Goal: Navigation & Orientation: Find specific page/section

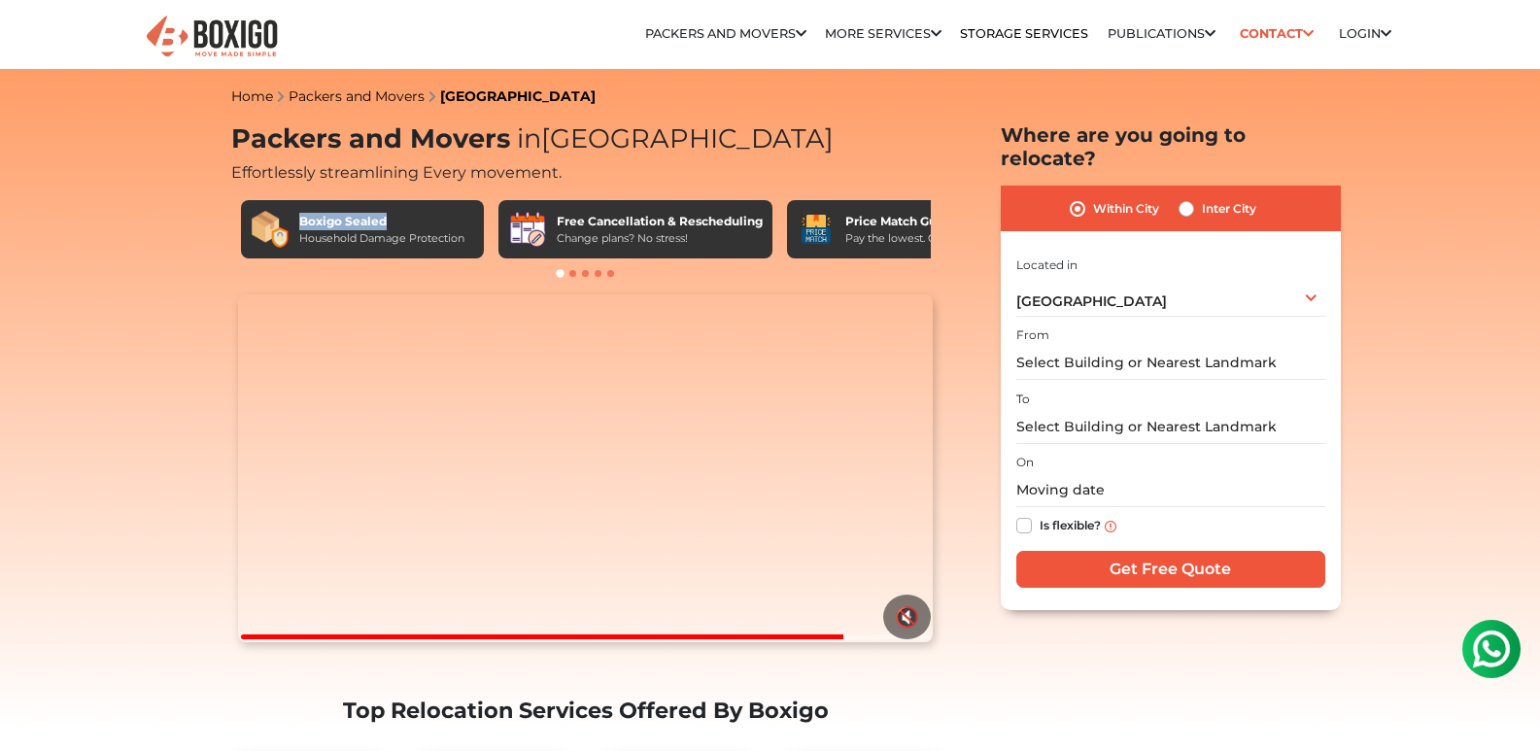
drag, startPoint x: 301, startPoint y: 220, endPoint x: 387, endPoint y: 220, distance: 85.5
click at [387, 220] on div "Boxigo Sealed" at bounding box center [381, 221] width 165 height 17
copy div "Boxigo Sealed"
drag, startPoint x: 559, startPoint y: 237, endPoint x: 693, endPoint y: 239, distance: 134.1
click at [693, 239] on div "Change plans? No stress!" at bounding box center [660, 238] width 206 height 17
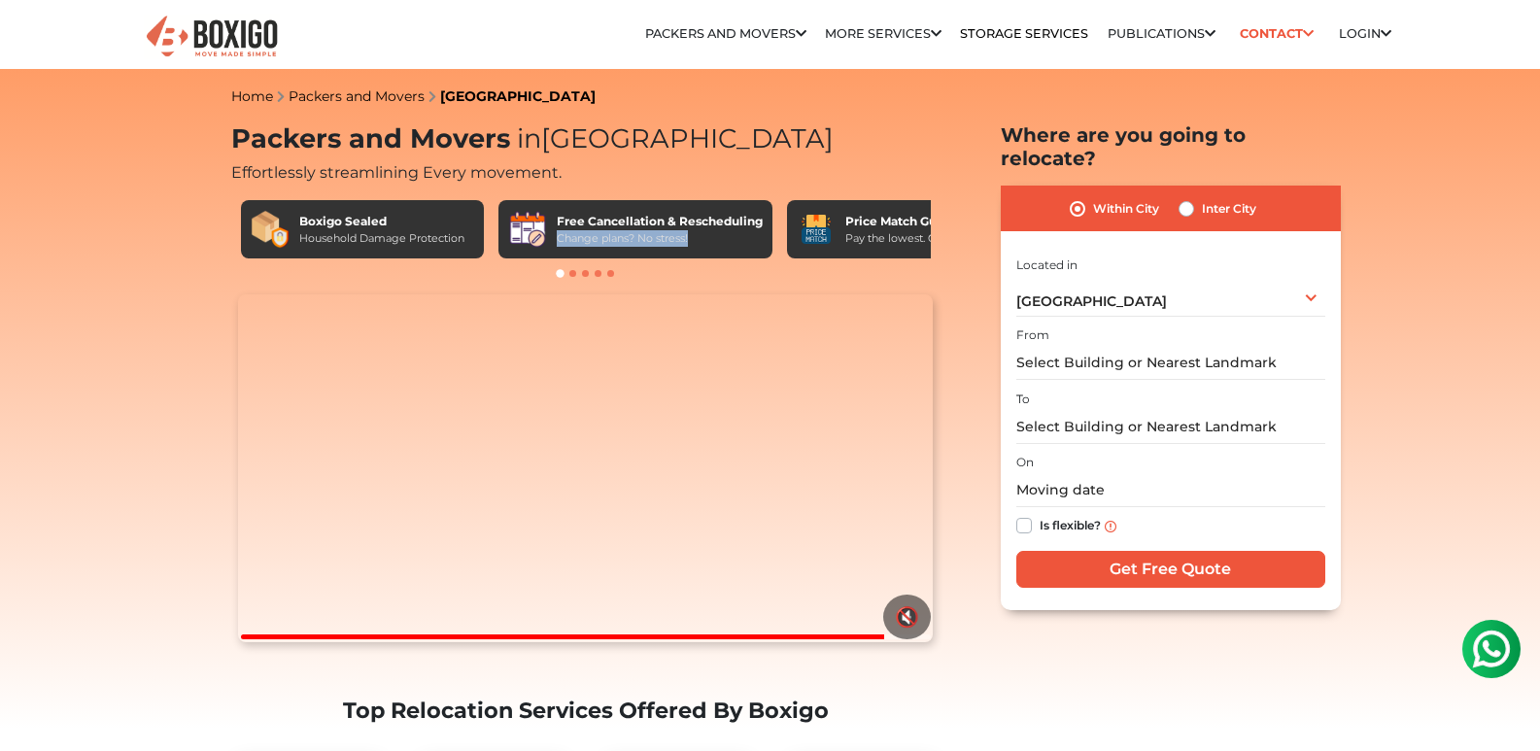
copy div "Change plans? No stress!"
drag, startPoint x: 557, startPoint y: 217, endPoint x: 724, endPoint y: 224, distance: 167.3
click at [724, 224] on div "Free Cancellation & Rescheduling" at bounding box center [660, 221] width 206 height 17
copy div "Free Cancellation & Resche"
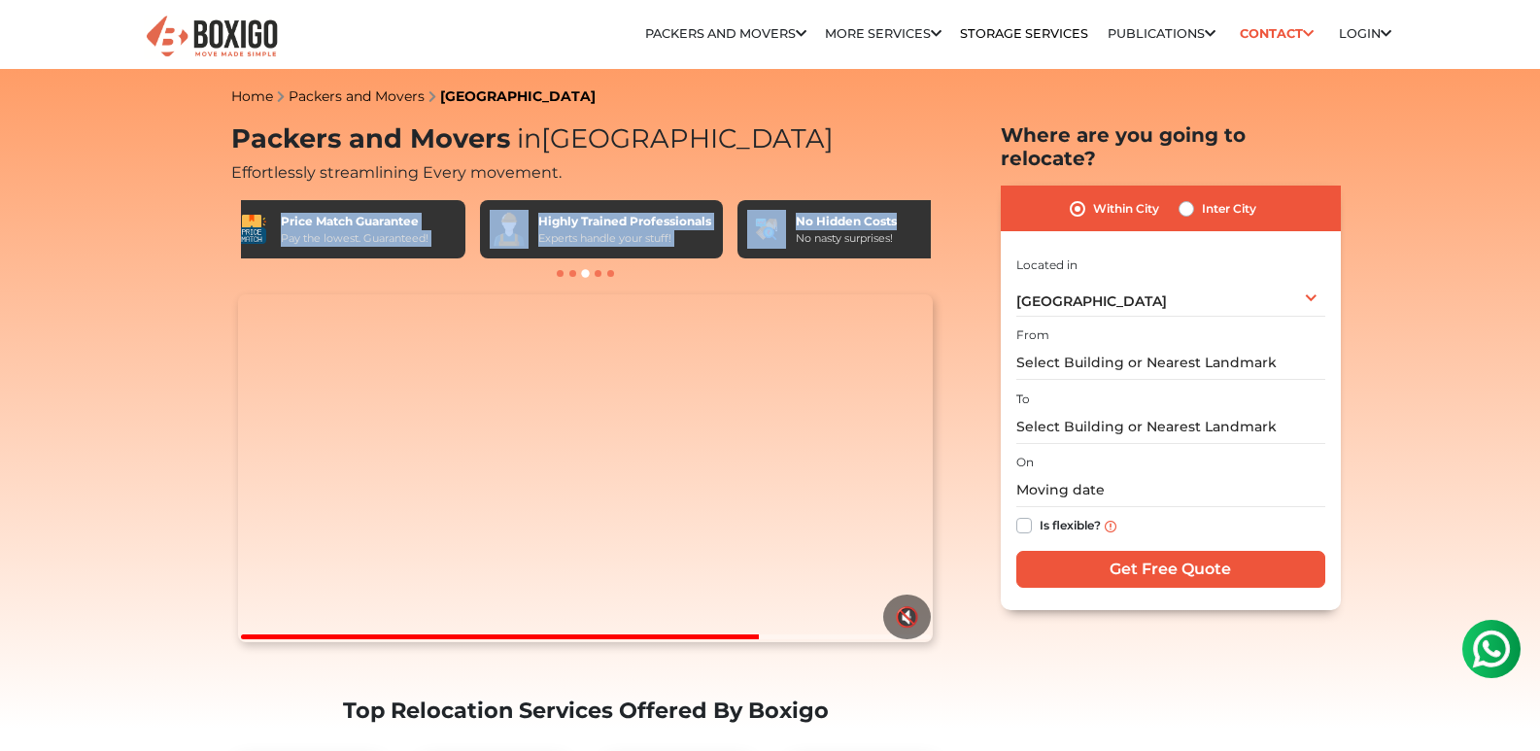
drag, startPoint x: 845, startPoint y: 220, endPoint x: 937, endPoint y: 218, distance: 92.3
click at [937, 218] on div "Boxigo Sealed Household Damage Protection Free Cancellation & Rescheduling Chan…" at bounding box center [585, 238] width 709 height 97
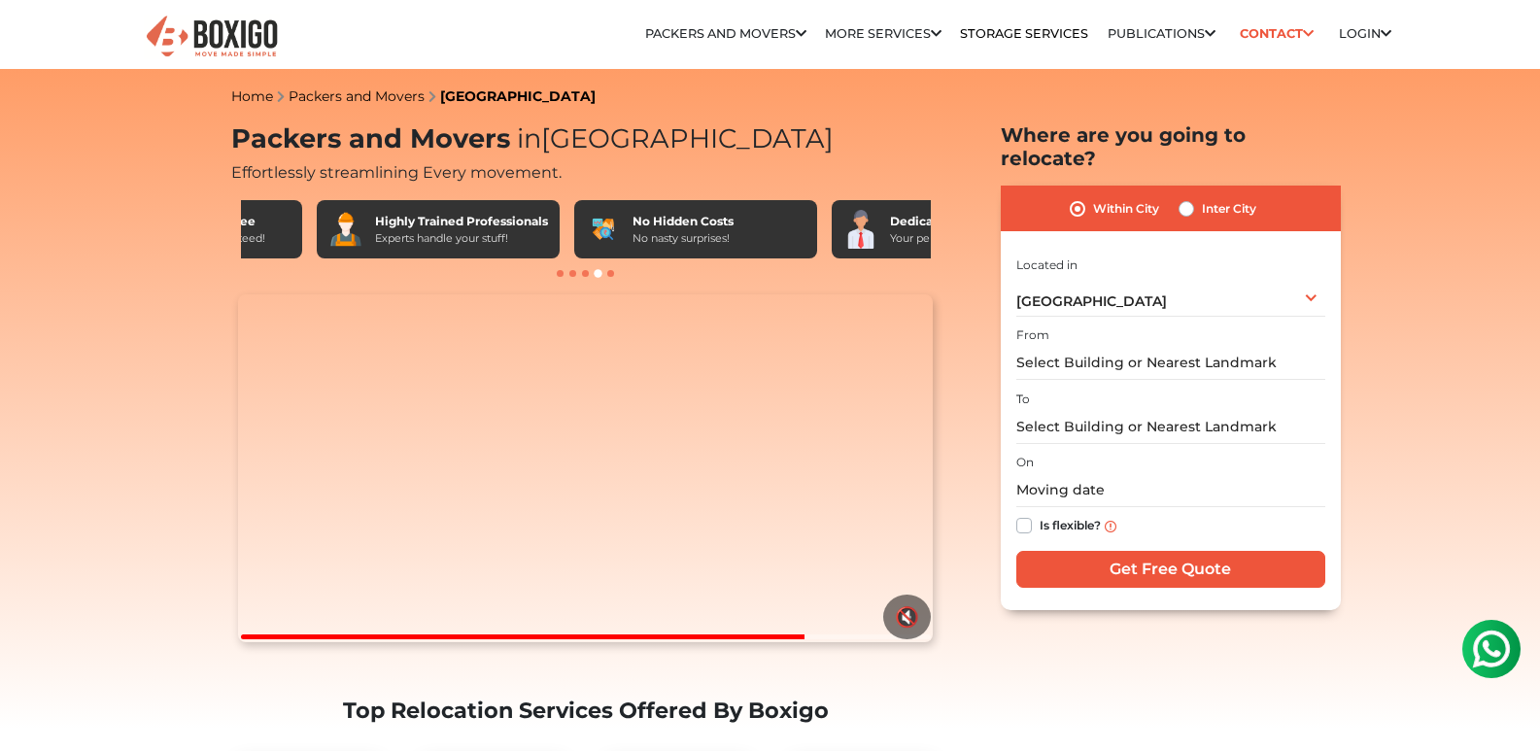
click at [822, 134] on h1 "Packers and Movers in [GEOGRAPHIC_DATA]" at bounding box center [585, 139] width 709 height 32
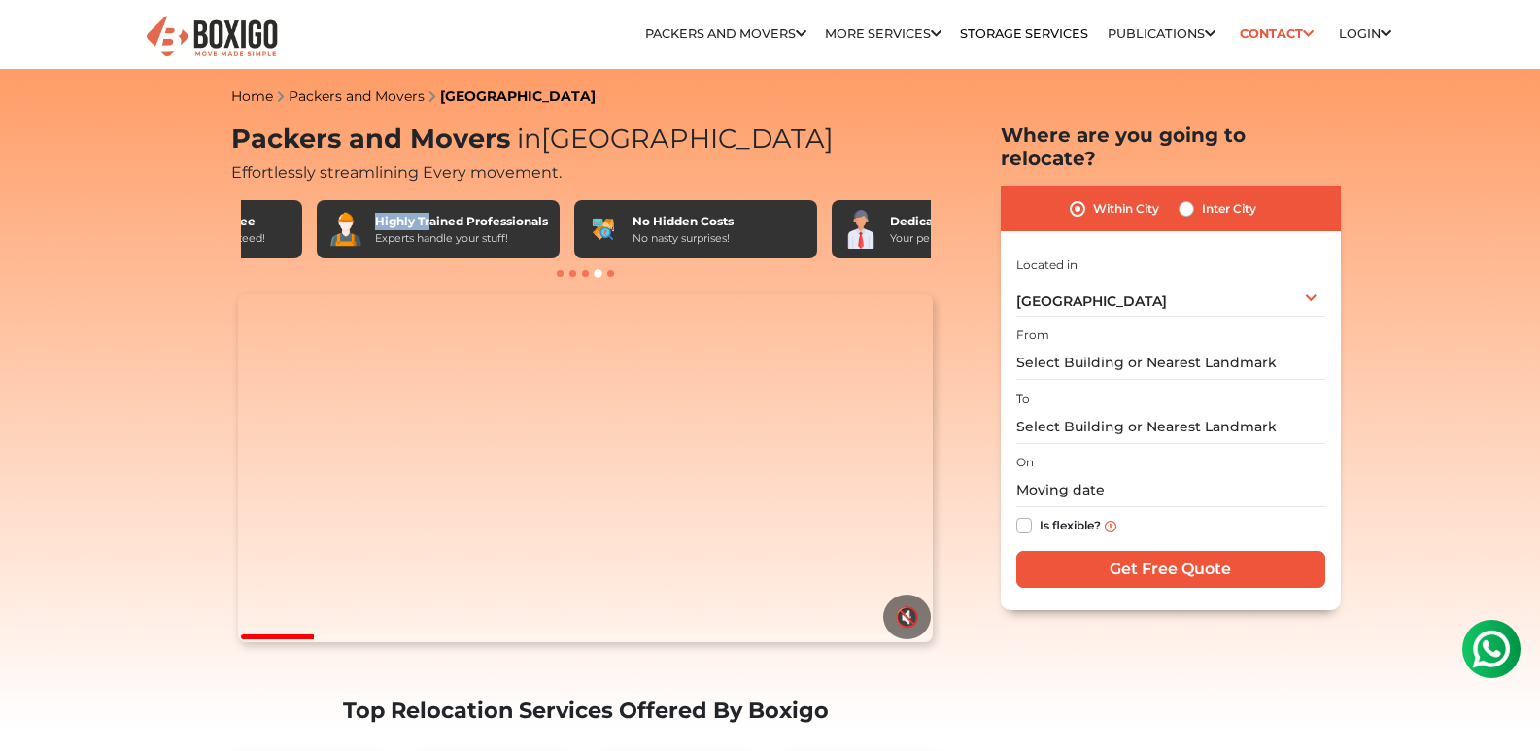
drag, startPoint x: 374, startPoint y: 222, endPoint x: 428, endPoint y: 223, distance: 53.5
click at [428, 223] on div "Highly Trained Professionals" at bounding box center [461, 221] width 173 height 17
click at [418, 220] on div "Highly Trained Professionals" at bounding box center [461, 221] width 173 height 17
drag, startPoint x: 418, startPoint y: 219, endPoint x: 546, endPoint y: 215, distance: 128.3
click at [546, 215] on div "Highly Trained Professionals" at bounding box center [461, 221] width 173 height 17
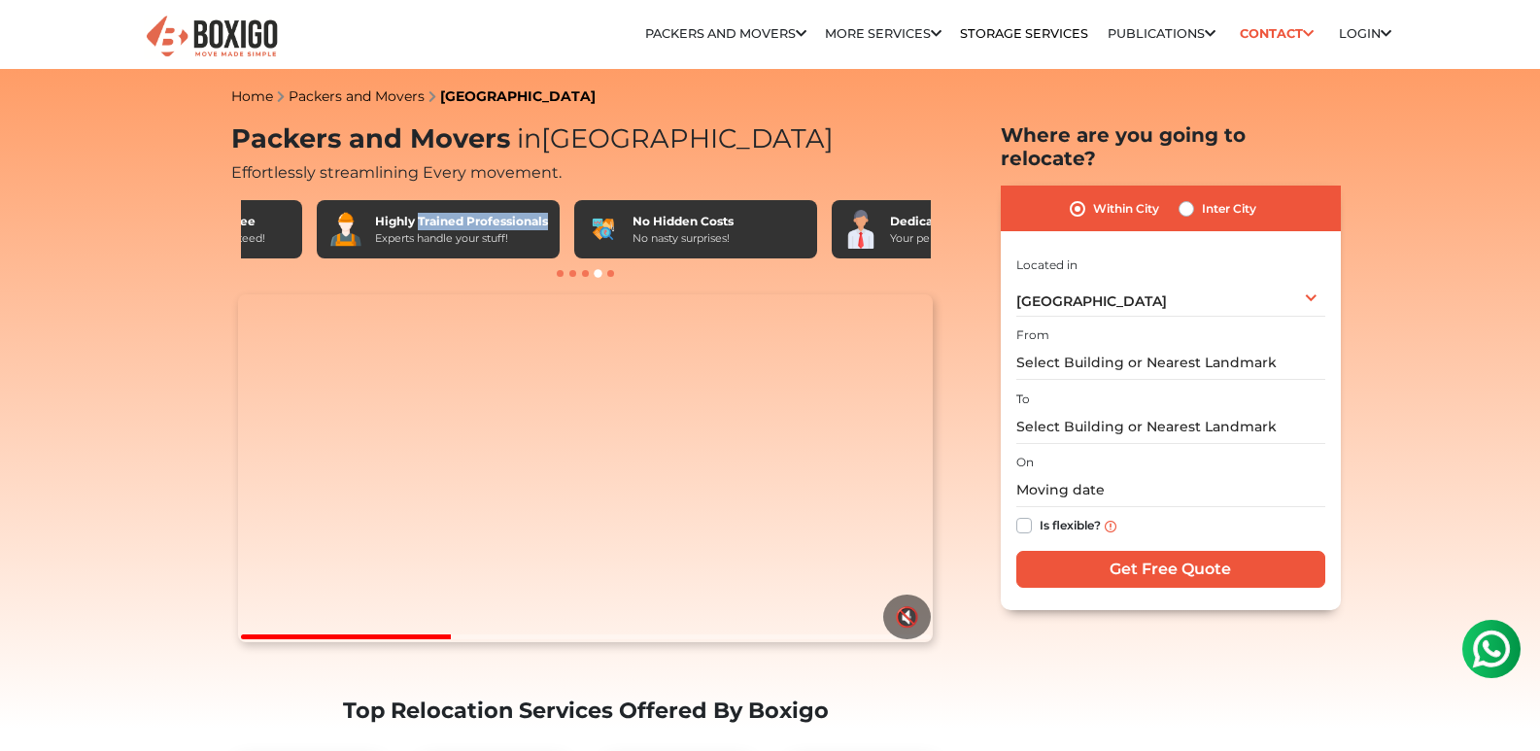
copy div "Trained Professionals"
drag, startPoint x: 374, startPoint y: 240, endPoint x: 511, endPoint y: 233, distance: 137.2
click at [511, 233] on div "Experts handle your stuff!" at bounding box center [461, 238] width 173 height 17
copy div "Experts handle your stuff!"
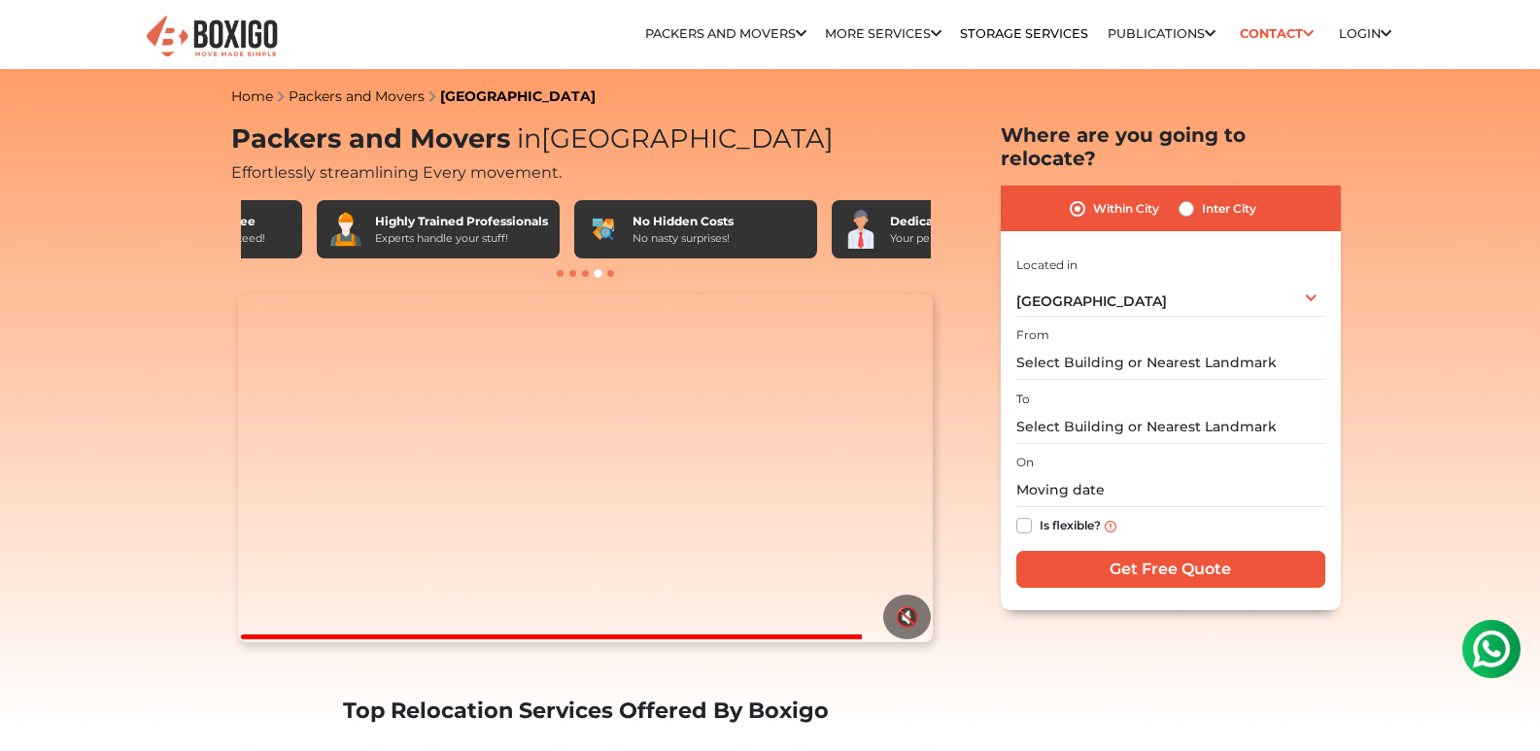
click at [583, 273] on span at bounding box center [585, 273] width 7 height 7
click at [587, 274] on span at bounding box center [585, 273] width 7 height 7
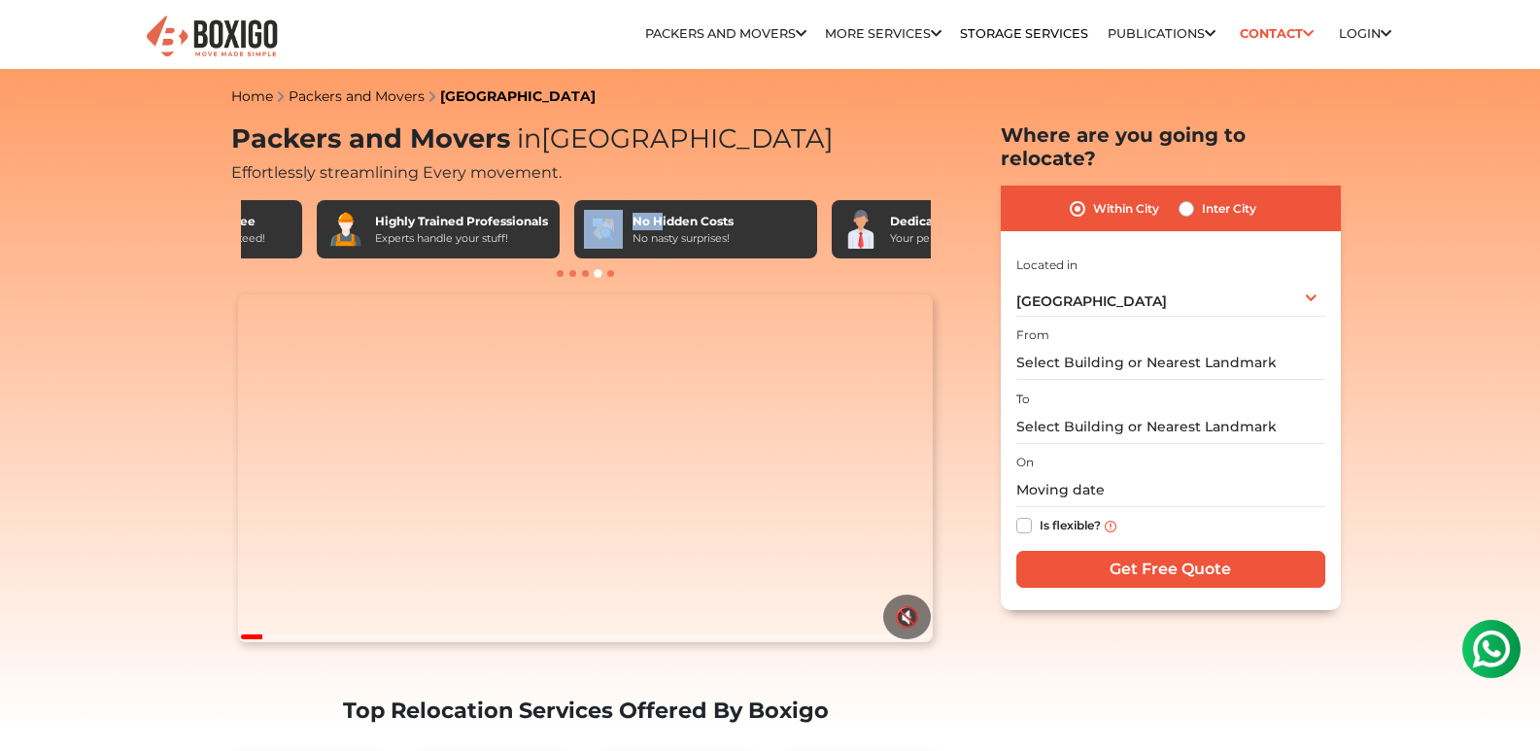
drag, startPoint x: 663, startPoint y: 223, endPoint x: 566, endPoint y: 229, distance: 97.4
click at [579, 229] on div "No Hidden Costs No nasty surprises!" at bounding box center [695, 229] width 243 height 58
drag, startPoint x: 263, startPoint y: 231, endPoint x: 337, endPoint y: 235, distance: 74.0
click at [337, 235] on div "Boxigo Sealed Household Damage Protection Free Cancellation & Rescheduling Chan…" at bounding box center [586, 229] width 690 height 58
click at [561, 272] on span at bounding box center [560, 273] width 7 height 7
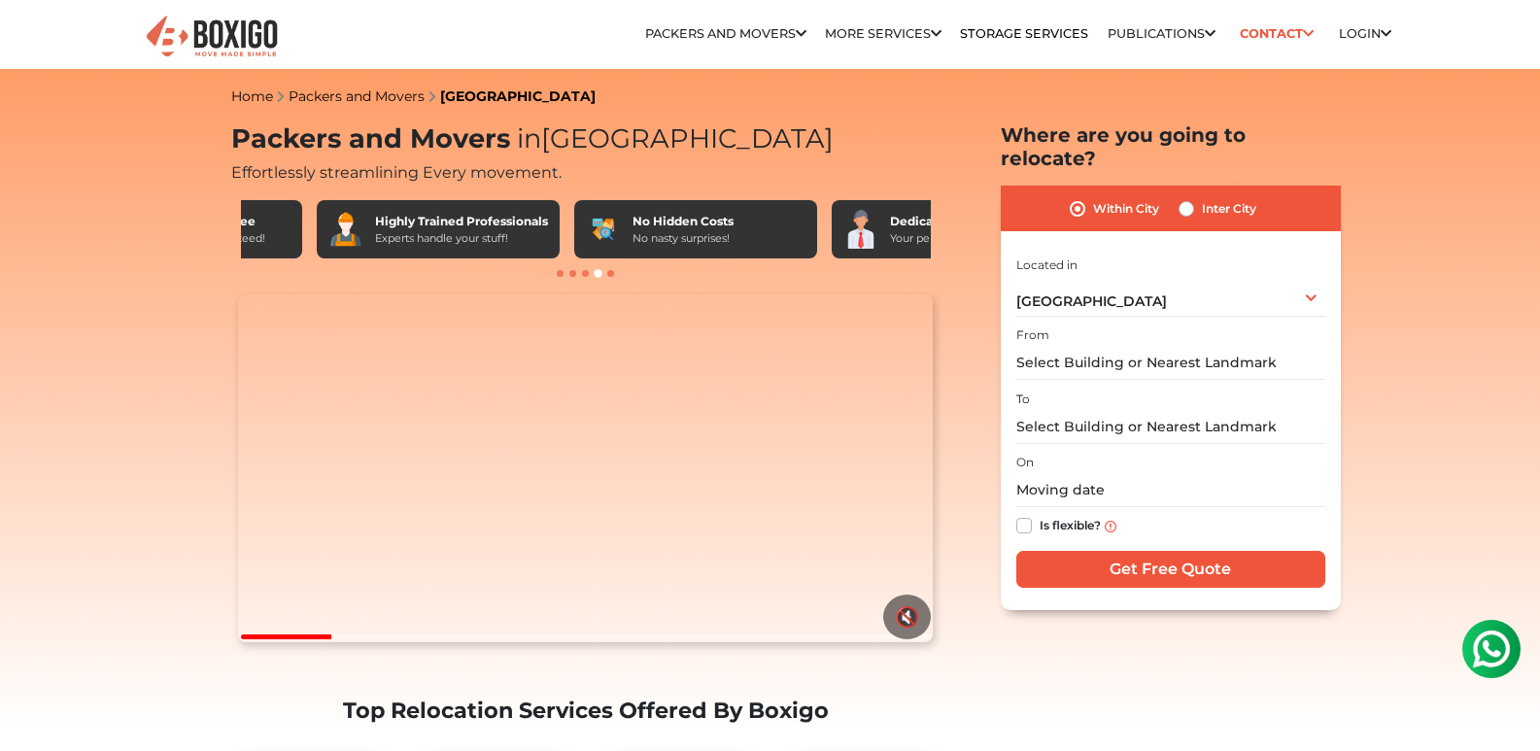
click at [560, 272] on span at bounding box center [560, 273] width 7 height 7
drag, startPoint x: 471, startPoint y: 215, endPoint x: 377, endPoint y: 215, distance: 94.3
click at [377, 215] on div "Highly Trained Professionals" at bounding box center [461, 221] width 173 height 17
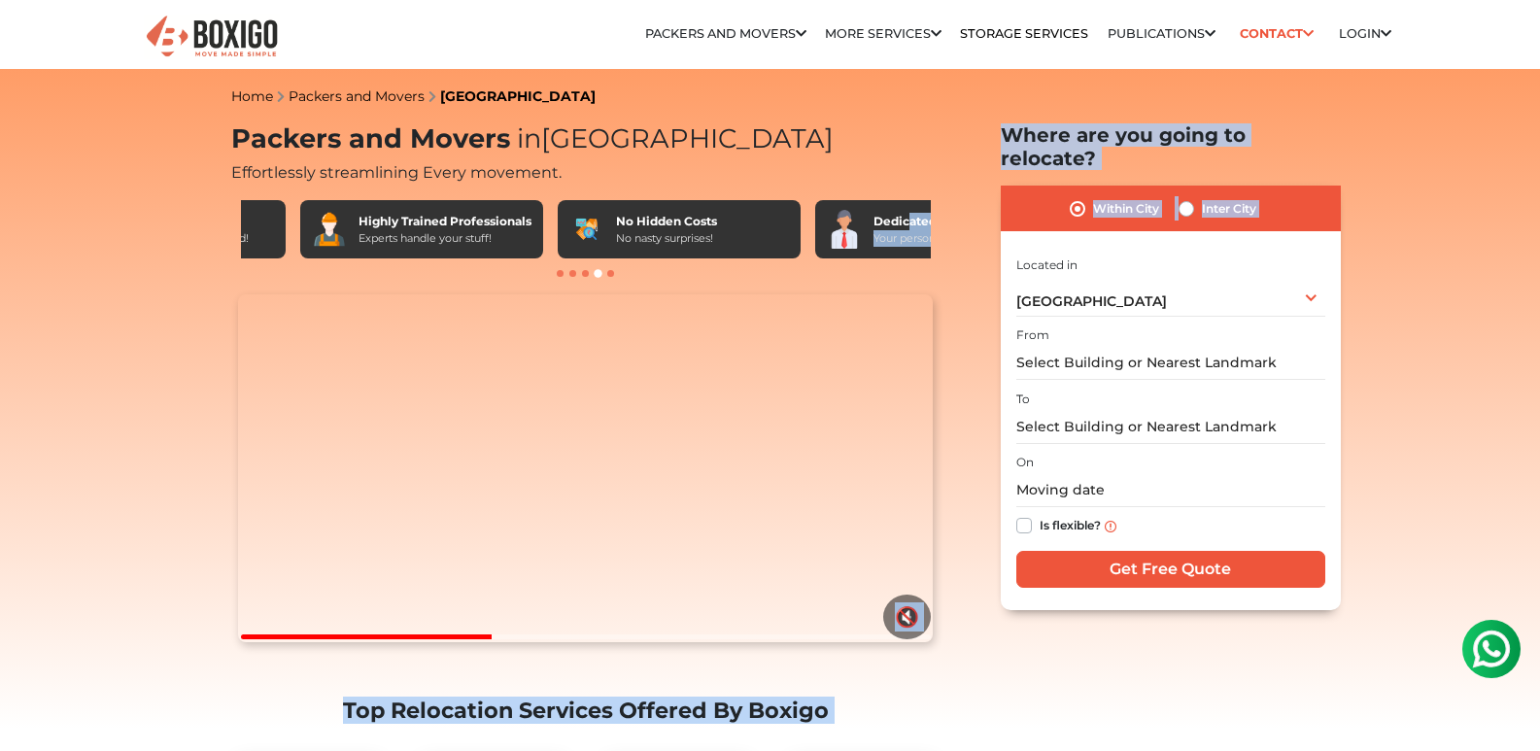
scroll to position [0, 1133]
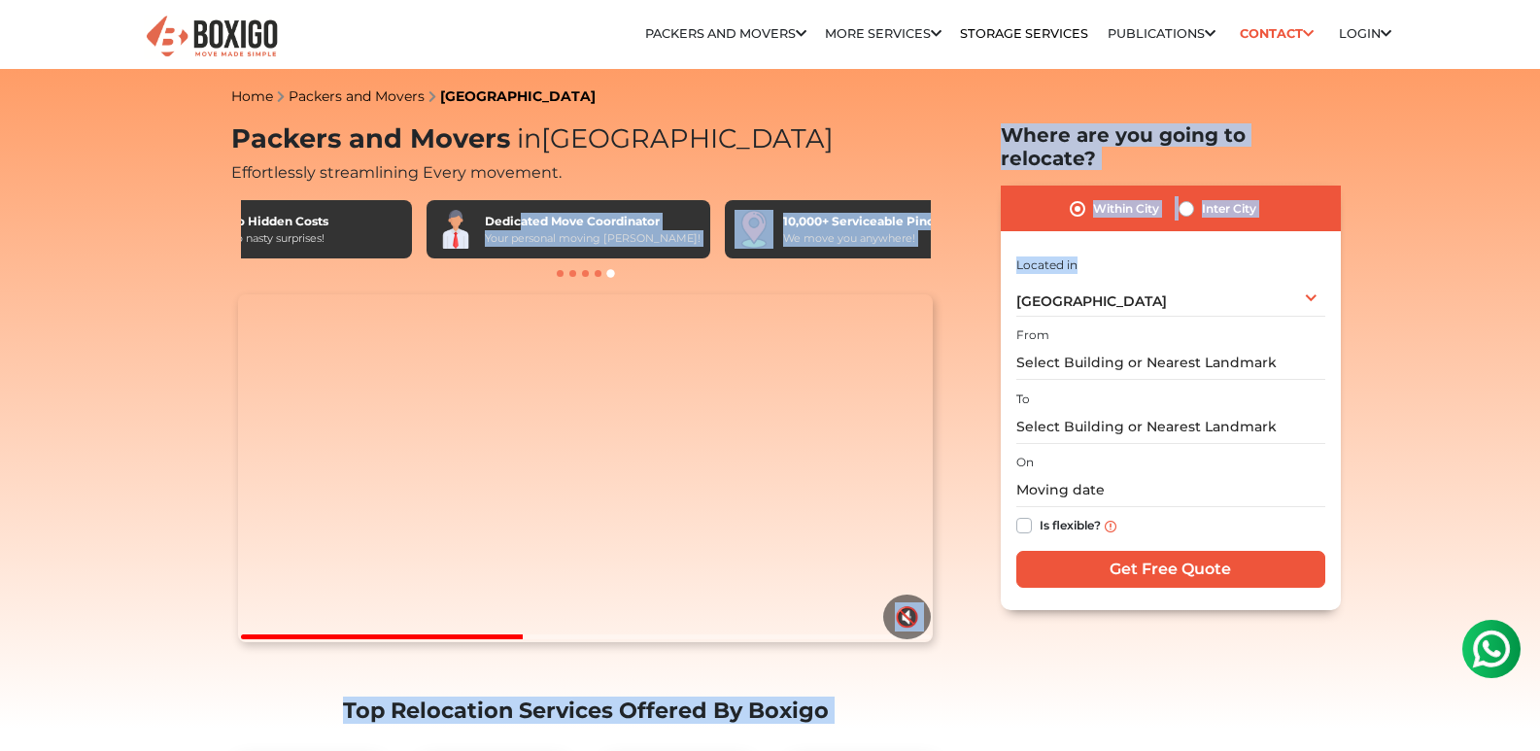
drag, startPoint x: 928, startPoint y: 221, endPoint x: 1157, endPoint y: 227, distance: 229.5
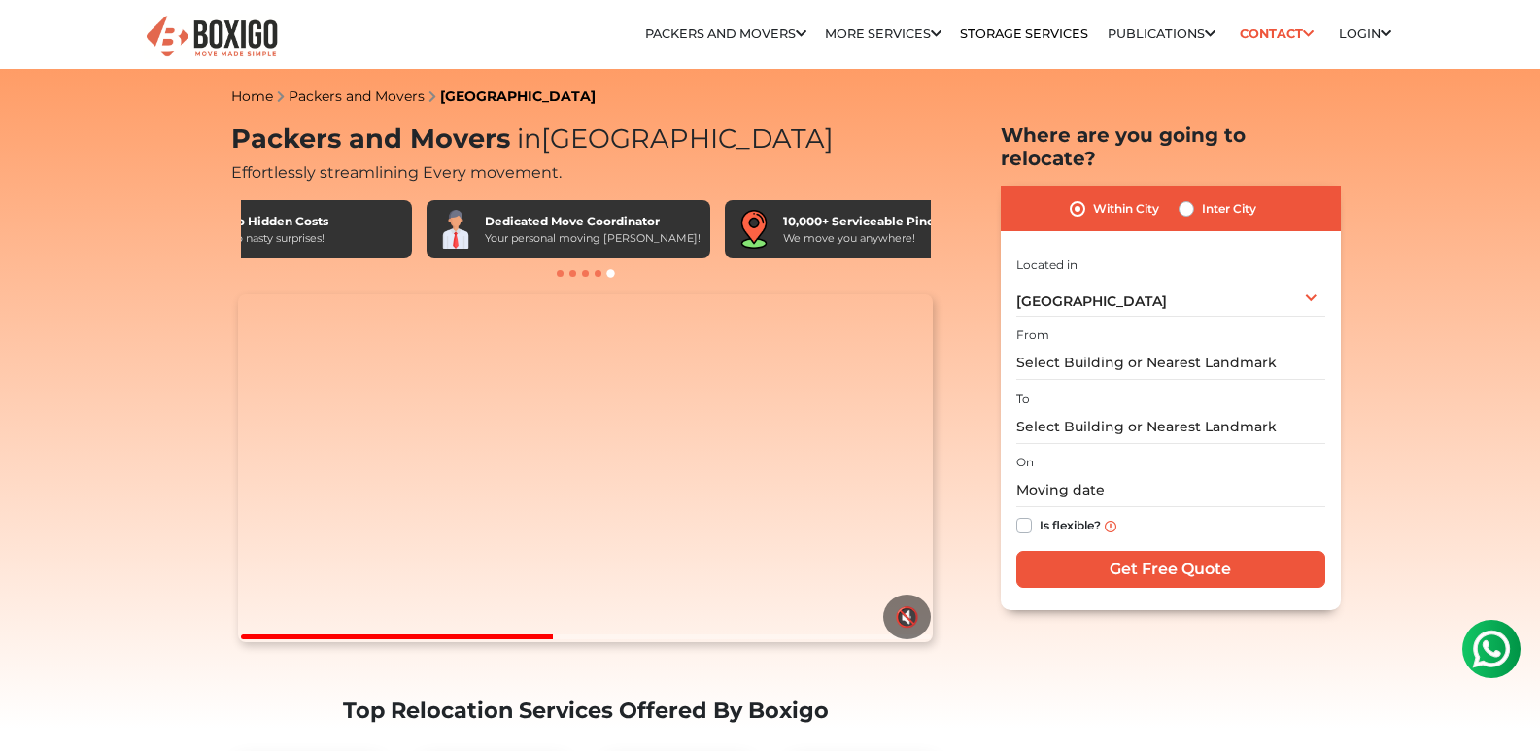
click at [851, 161] on h2 "Effortlessly streamlining Every movement." at bounding box center [585, 170] width 709 height 23
drag, startPoint x: 486, startPoint y: 218, endPoint x: 585, endPoint y: 224, distance: 99.4
click at [585, 224] on div "Dedicated Move Coordinator" at bounding box center [593, 221] width 216 height 17
copy div "Dedicated Move"
drag, startPoint x: 485, startPoint y: 236, endPoint x: 640, endPoint y: 232, distance: 155.5
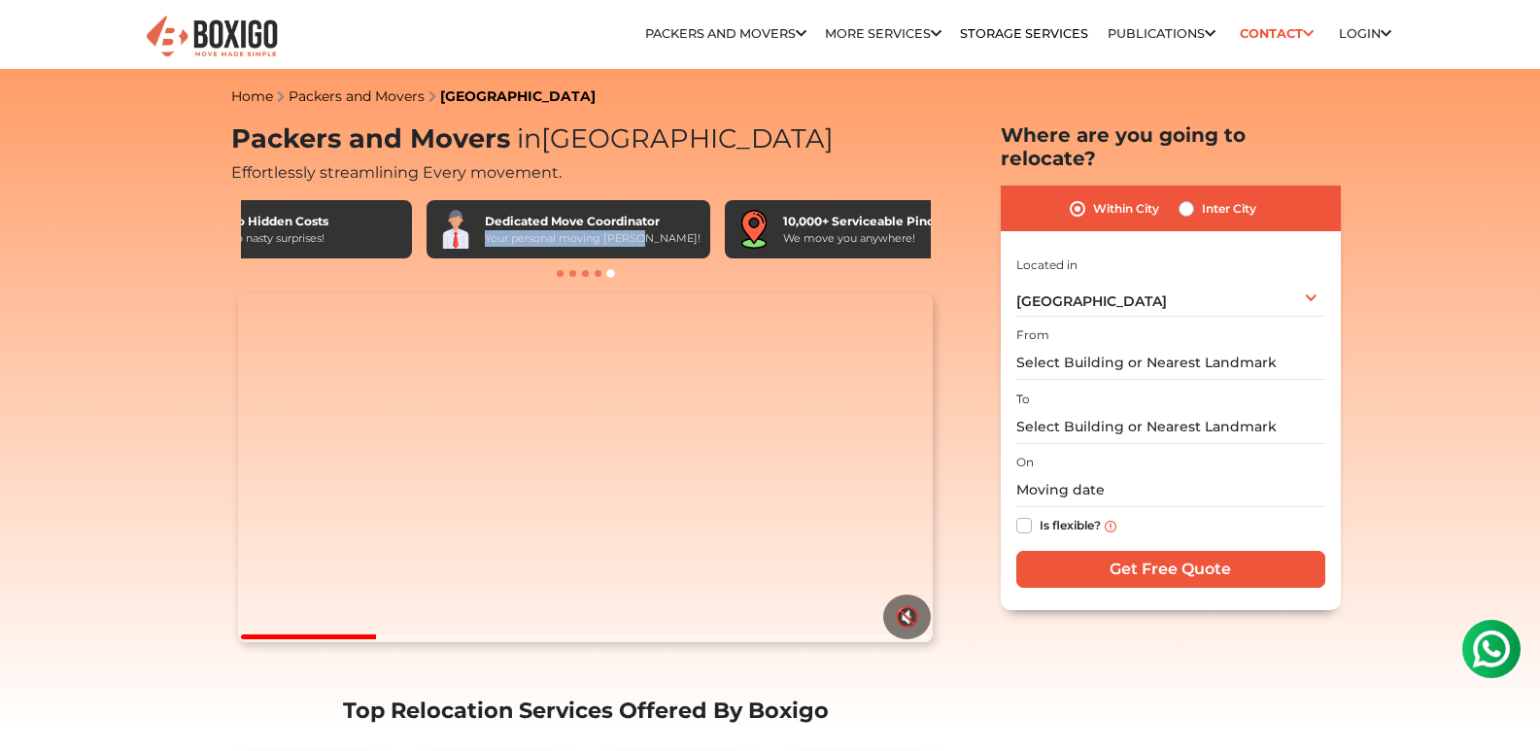
click at [640, 232] on div "Your personal moving [PERSON_NAME]!" at bounding box center [593, 238] width 216 height 17
copy div "Your personal moving [PERSON_NAME]!"
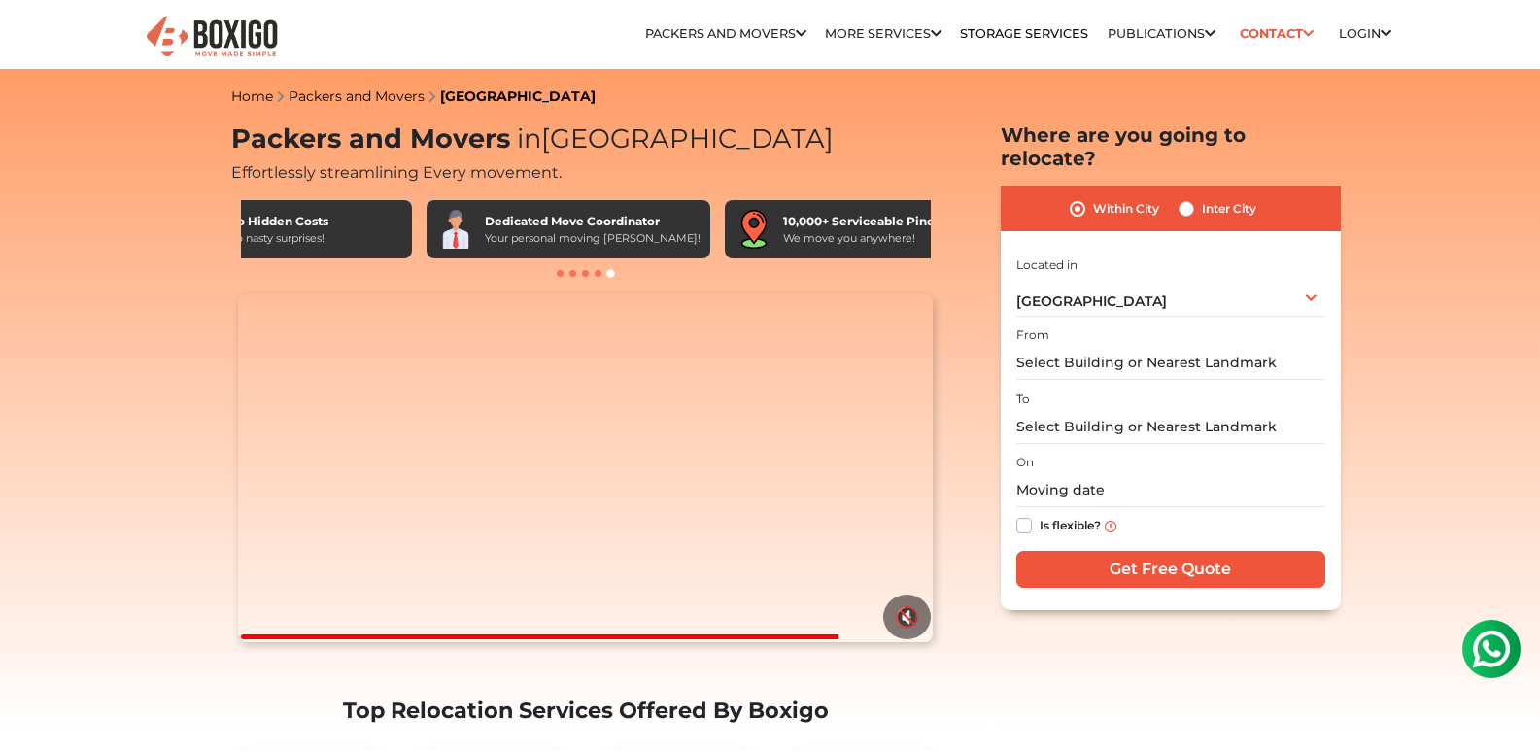
click at [330, 228] on div "No Hidden Costs No nasty surprises!" at bounding box center [290, 229] width 243 height 58
click at [599, 273] on span at bounding box center [598, 273] width 7 height 7
click at [578, 274] on div at bounding box center [585, 272] width 709 height 19
click at [572, 274] on span at bounding box center [572, 273] width 7 height 7
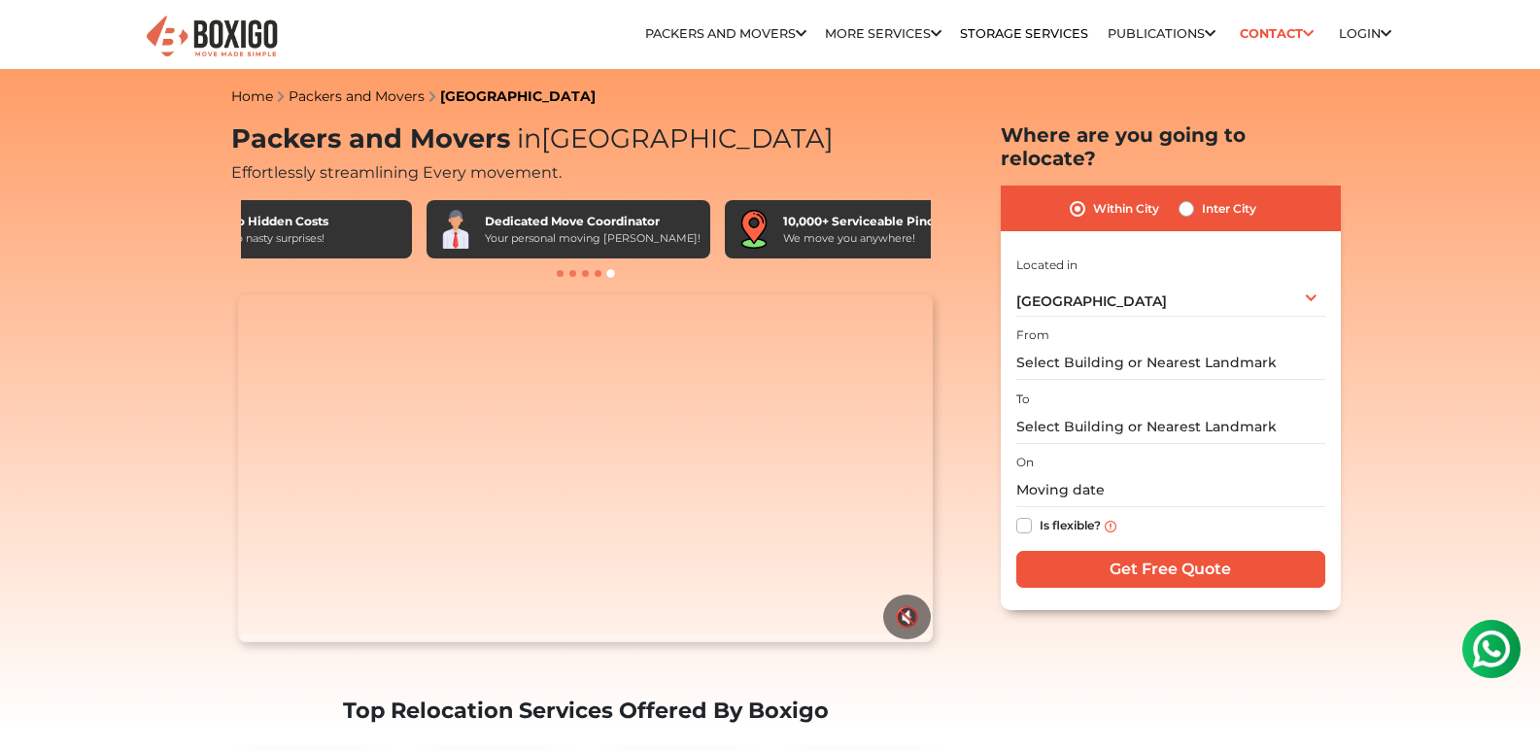
click at [562, 273] on span at bounding box center [560, 273] width 7 height 7
drag, startPoint x: 487, startPoint y: 215, endPoint x: 521, endPoint y: 218, distance: 34.1
click at [490, 215] on div "Dedicated Move Coordinator" at bounding box center [593, 221] width 216 height 17
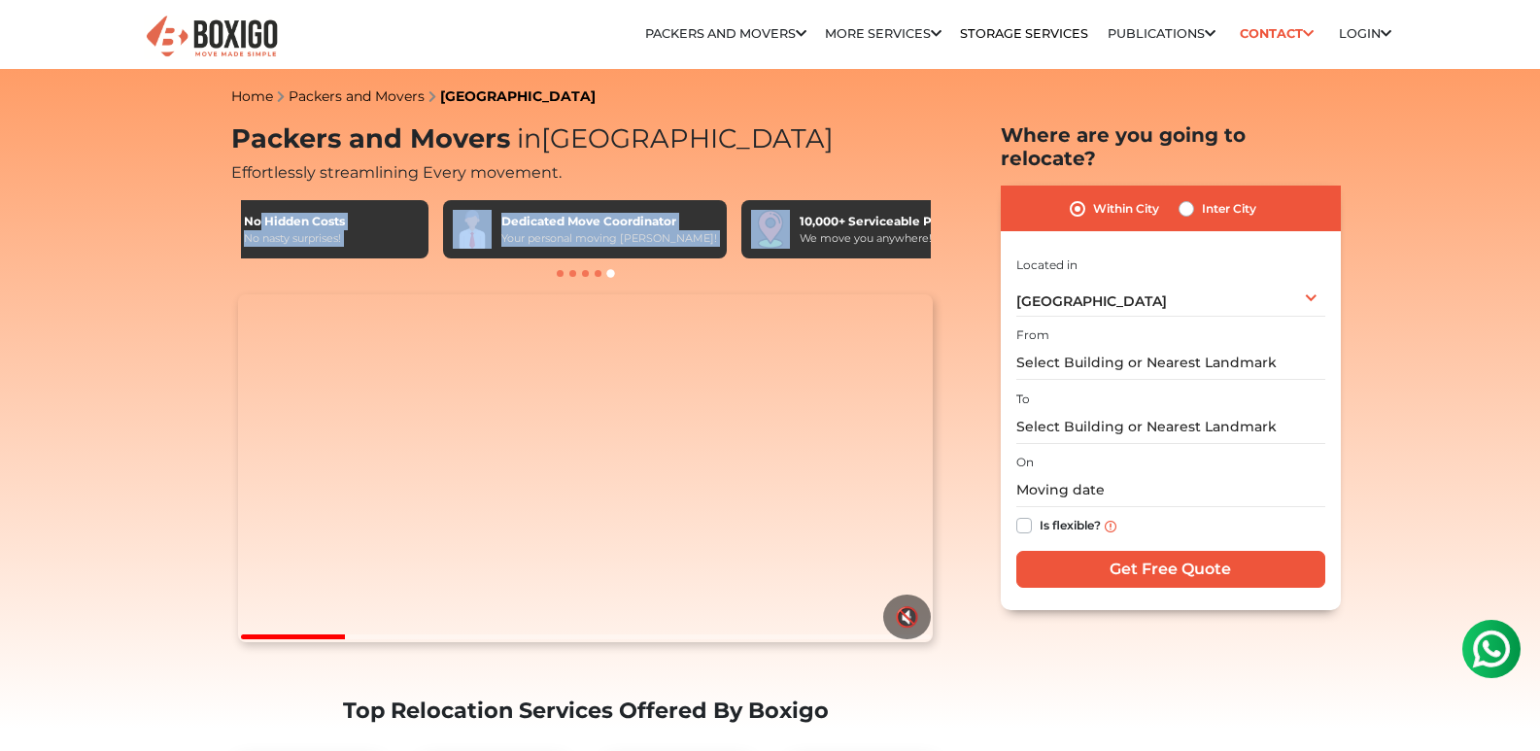
drag, startPoint x: 243, startPoint y: 219, endPoint x: 575, endPoint y: 213, distance: 332.4
click at [751, 215] on div "Boxigo Sealed Household Damage Protection Free Cancellation & Rescheduling Chan…" at bounding box center [586, 229] width 690 height 58
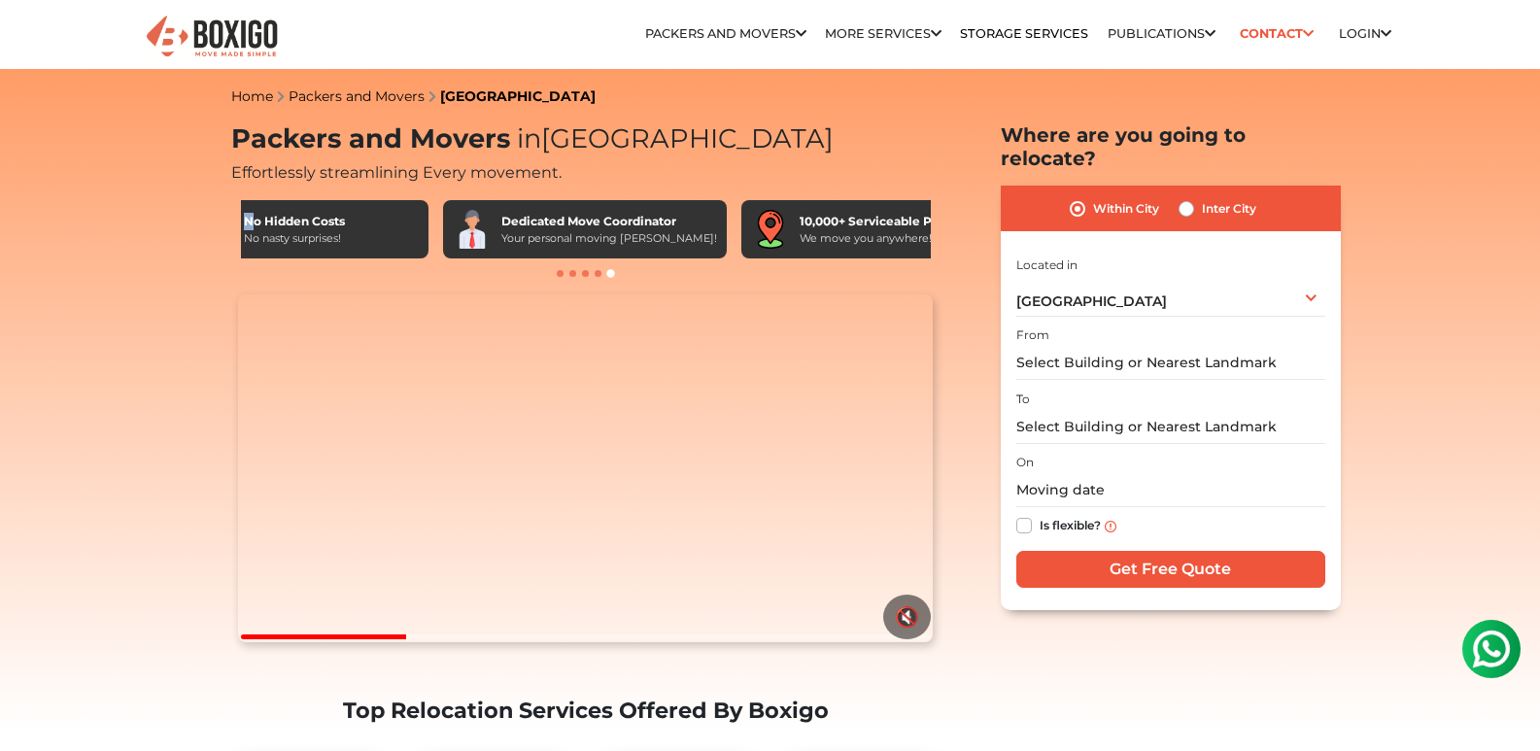
scroll to position [0, 1102]
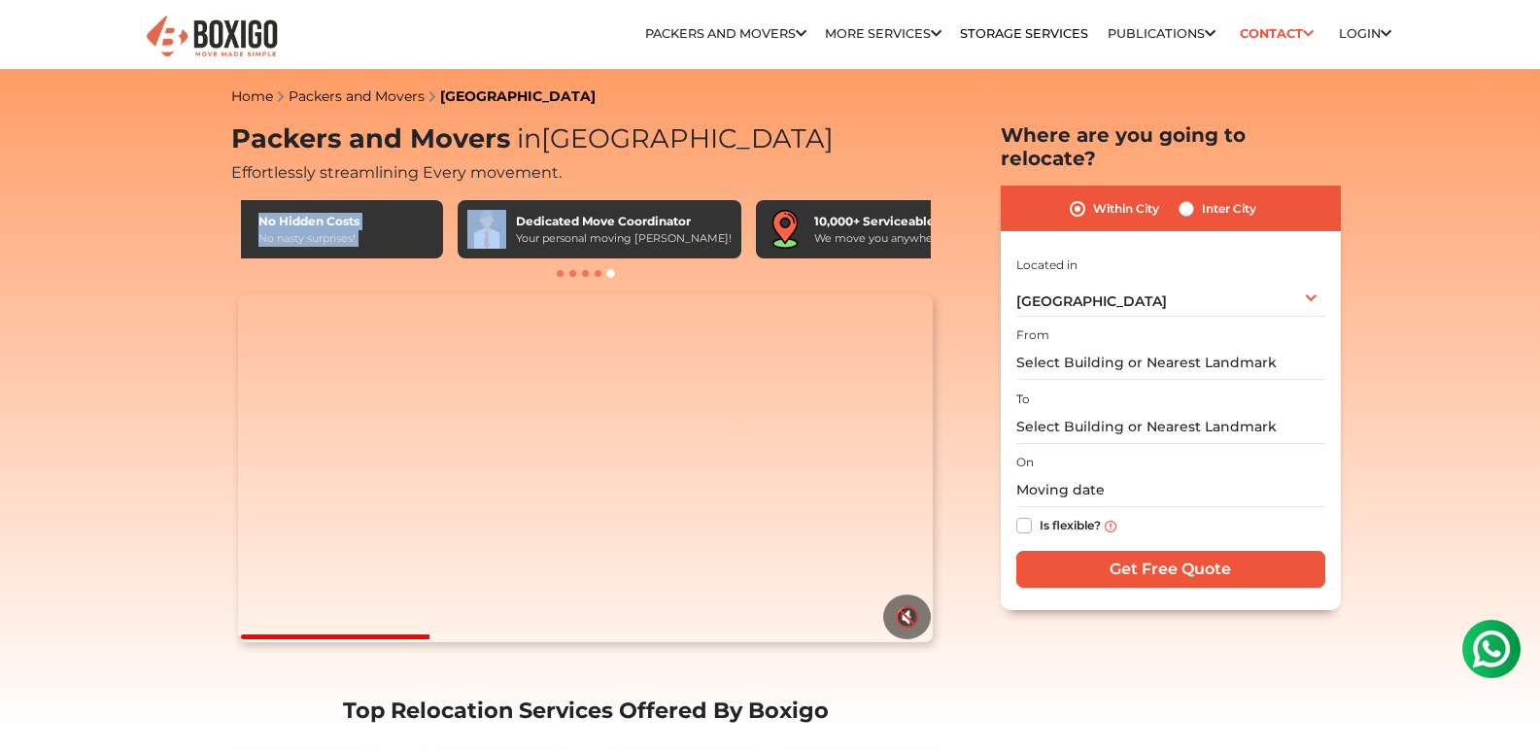
drag, startPoint x: 243, startPoint y: 216, endPoint x: 445, endPoint y: 217, distance: 202.1
click at [501, 214] on div "Boxigo Sealed Household Damage Protection Free Cancellation & Rescheduling Chan…" at bounding box center [586, 229] width 690 height 58
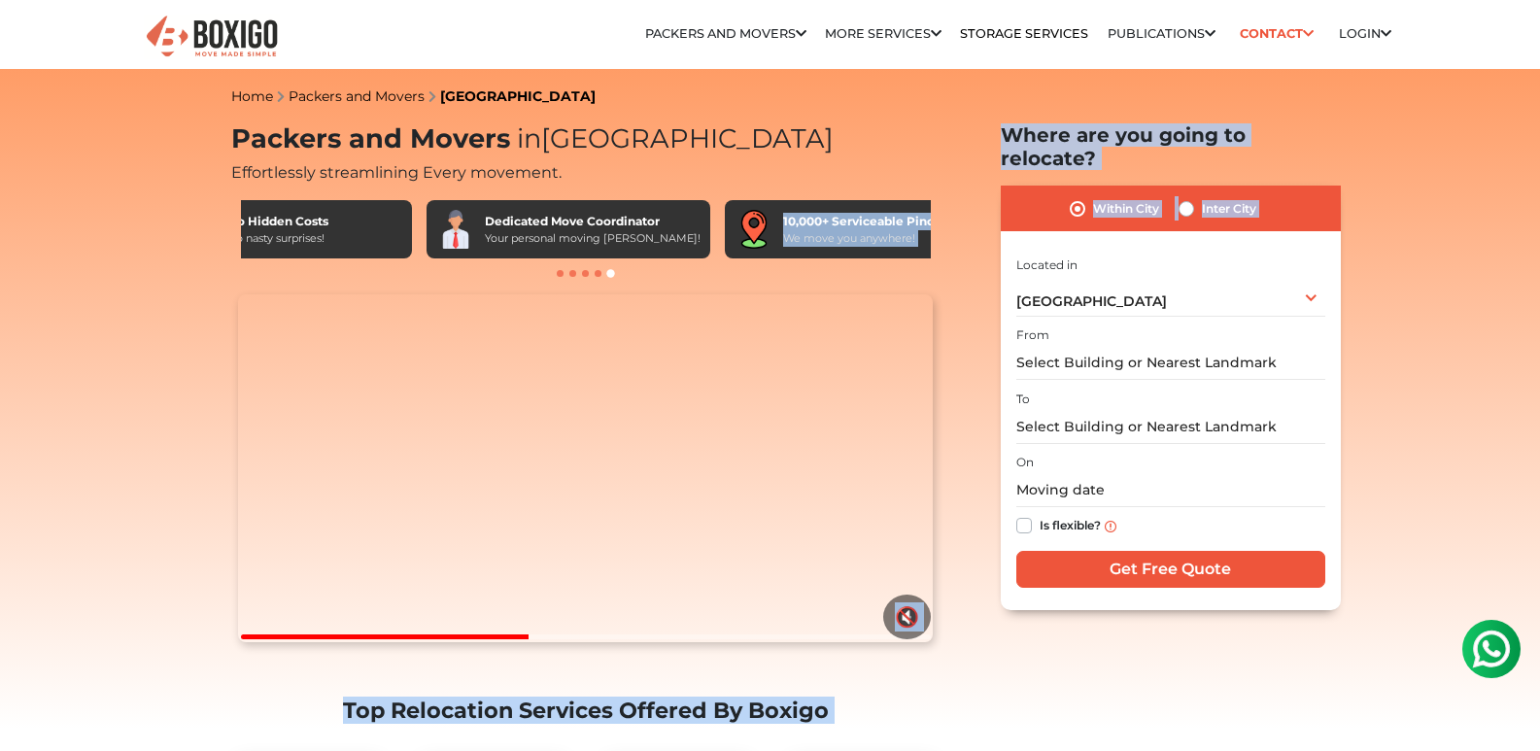
drag, startPoint x: 775, startPoint y: 220, endPoint x: 968, endPoint y: 228, distance: 193.6
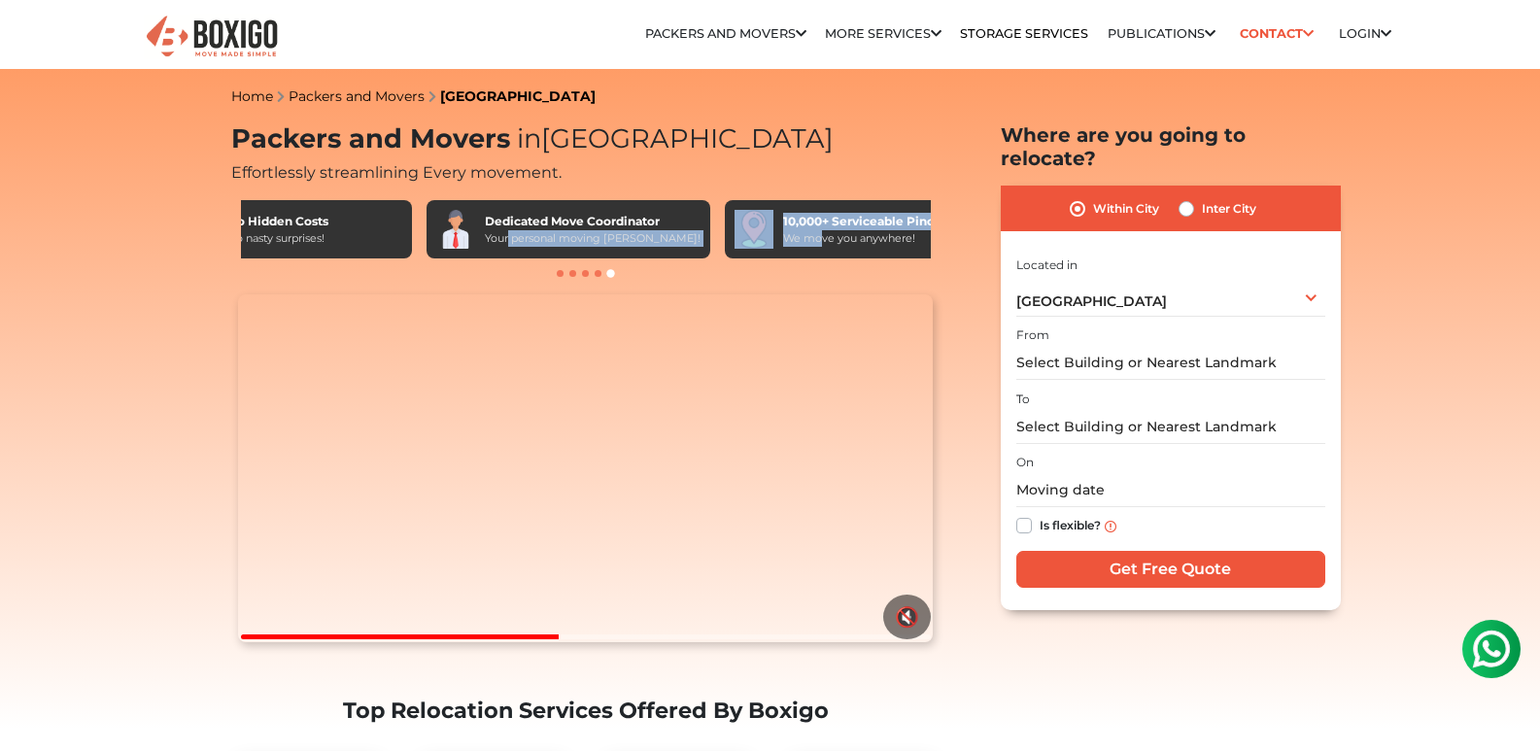
drag, startPoint x: 509, startPoint y: 249, endPoint x: 779, endPoint y: 238, distance: 270.4
click at [779, 238] on div "Boxigo Sealed Household Damage Protection Free Cancellation & Rescheduling Chan…" at bounding box center [586, 229] width 690 height 58
click at [560, 274] on span at bounding box center [560, 273] width 7 height 7
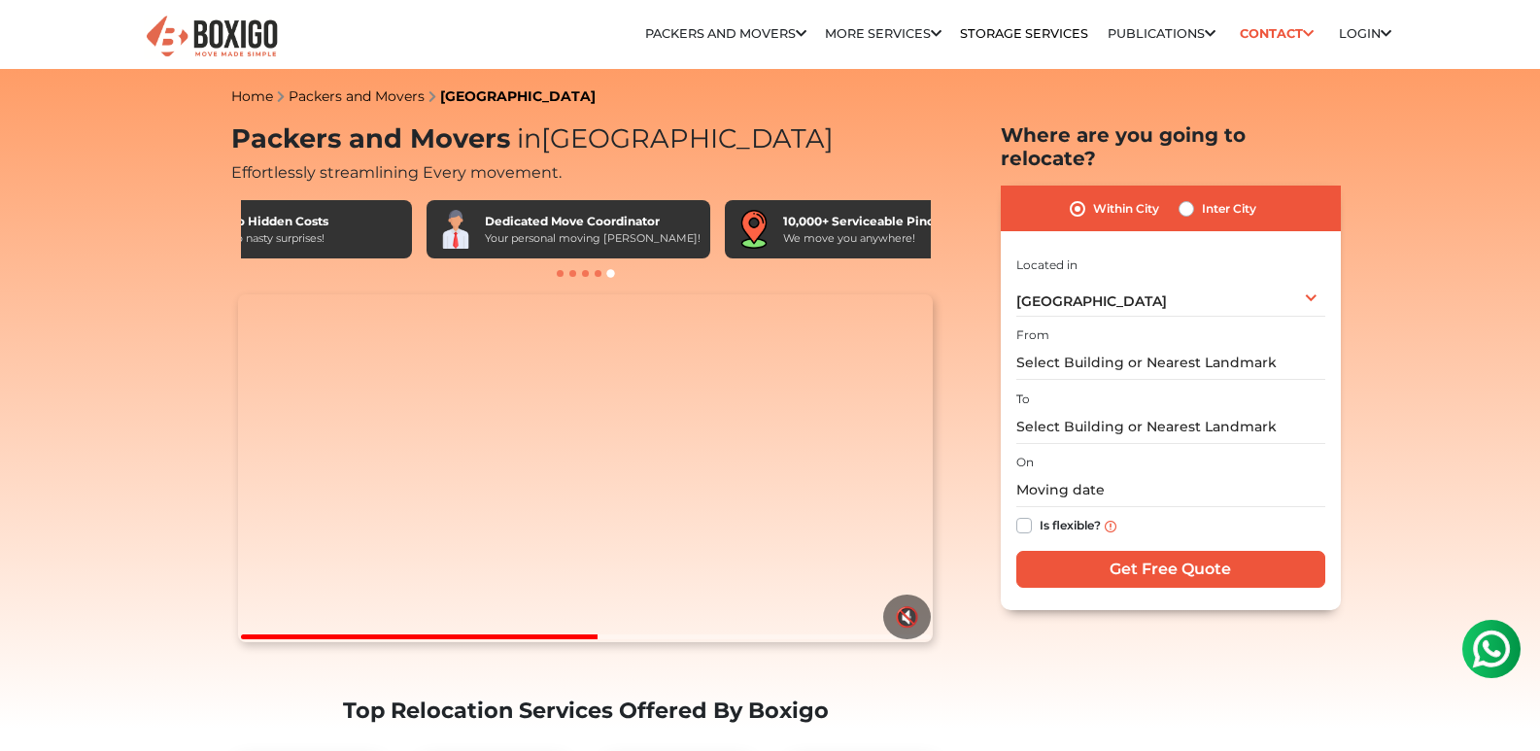
click at [560, 274] on span at bounding box center [560, 273] width 7 height 7
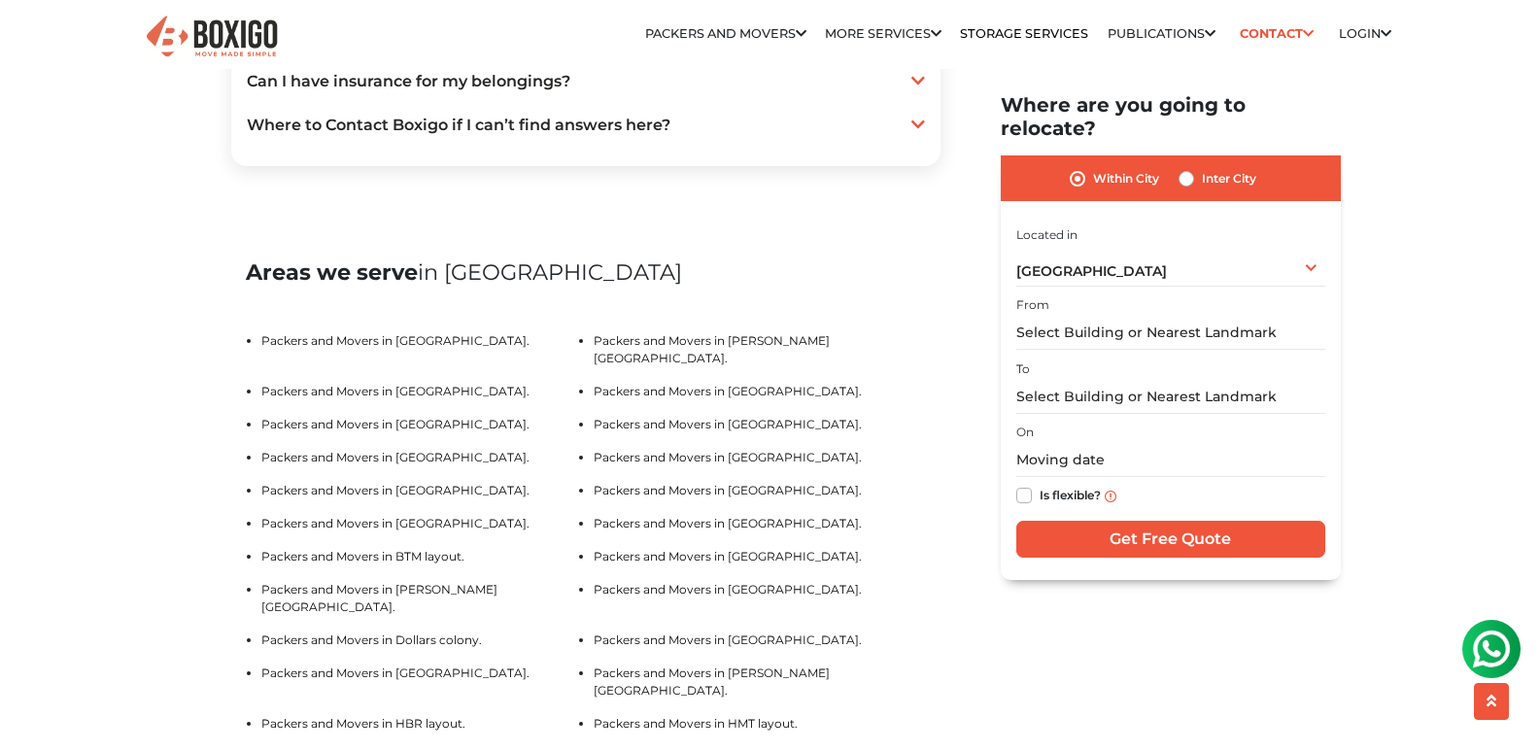
scroll to position [3848, 0]
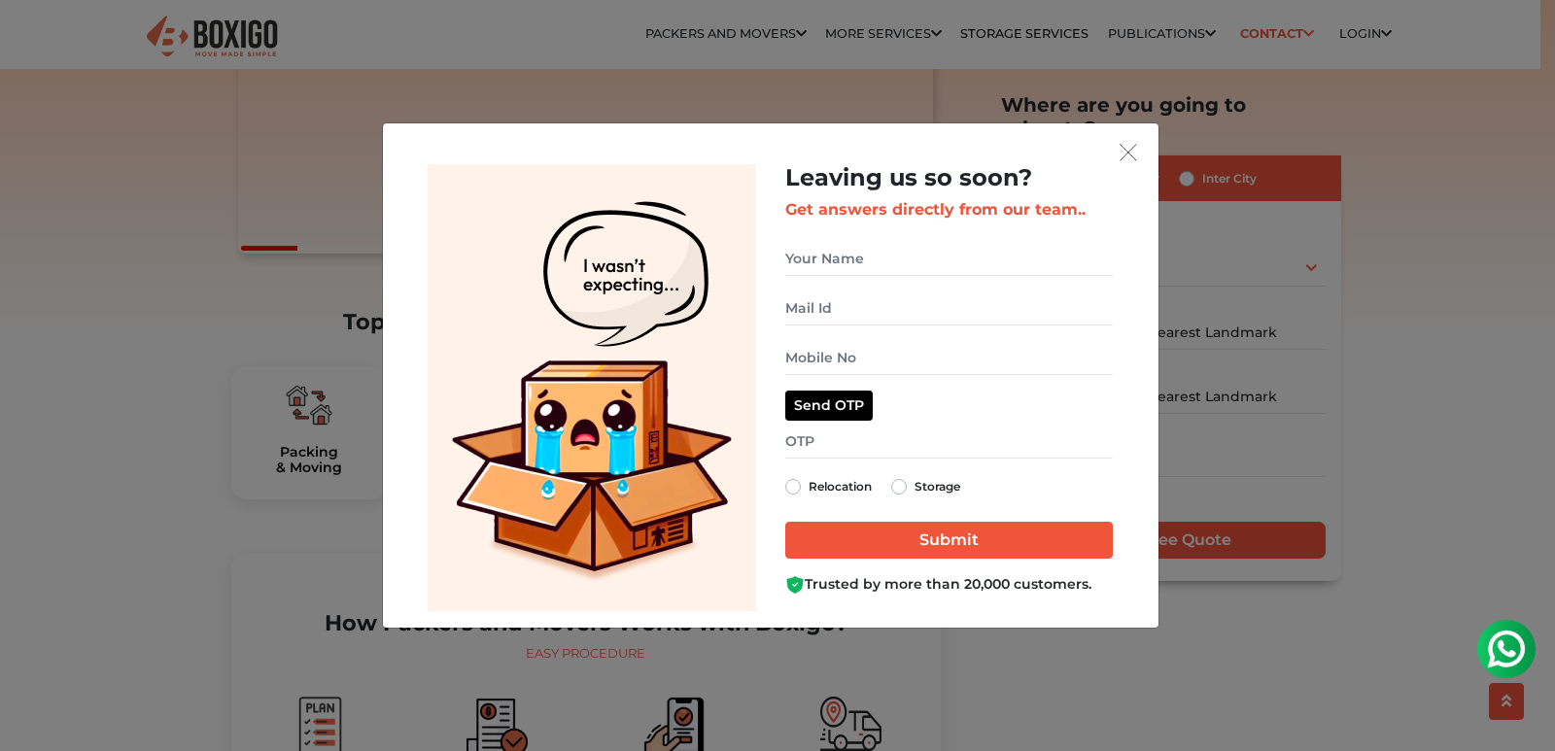
scroll to position [389, 0]
